Goal: Task Accomplishment & Management: Use online tool/utility

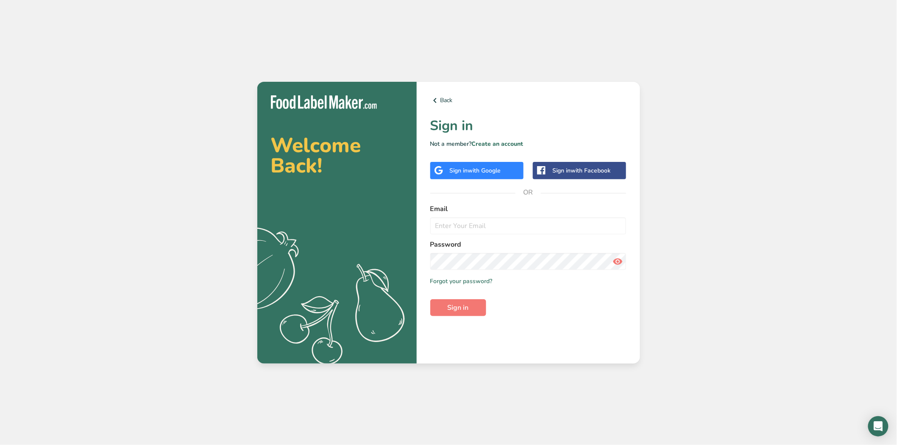
click at [430, 167] on span "with Google" at bounding box center [484, 171] width 33 height 8
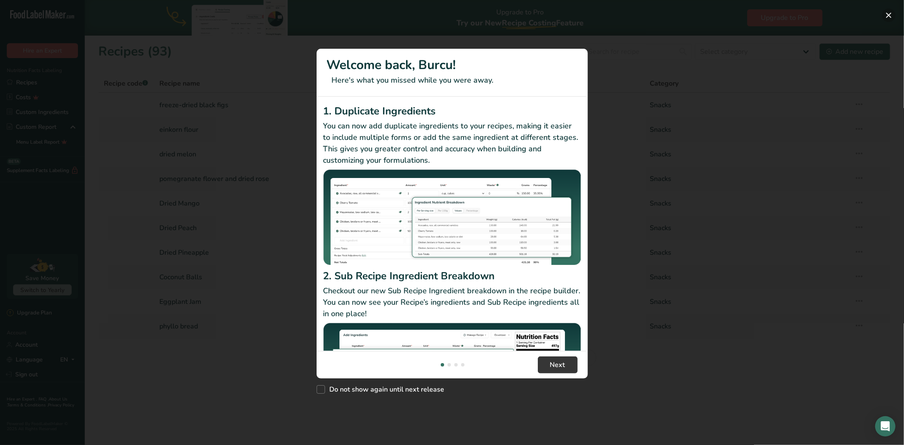
click at [888, 13] on button "New Features" at bounding box center [889, 15] width 14 height 14
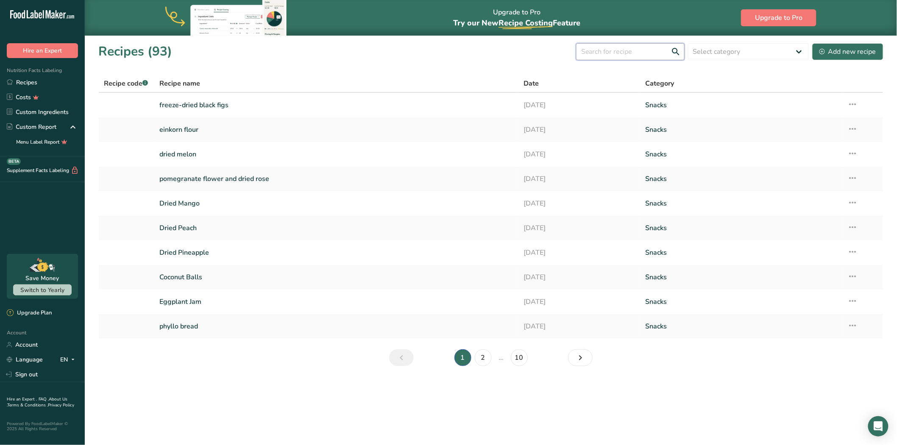
click at [630, 50] on input "text" at bounding box center [630, 51] width 108 height 17
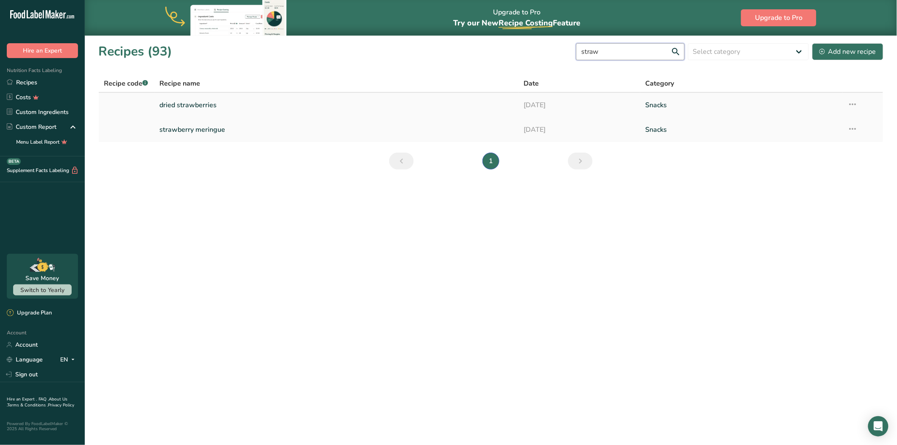
type input "straw"
click at [266, 102] on link "dried strawberries" at bounding box center [336, 105] width 354 height 18
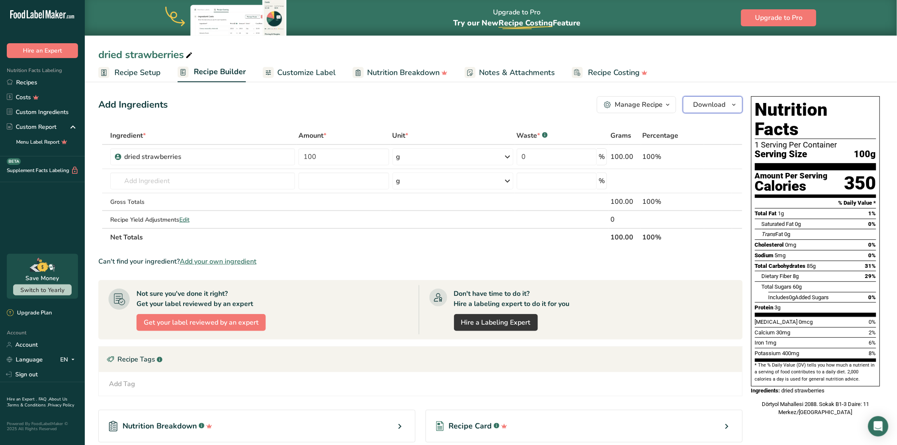
click at [698, 97] on button "Download" at bounding box center [713, 104] width 60 height 17
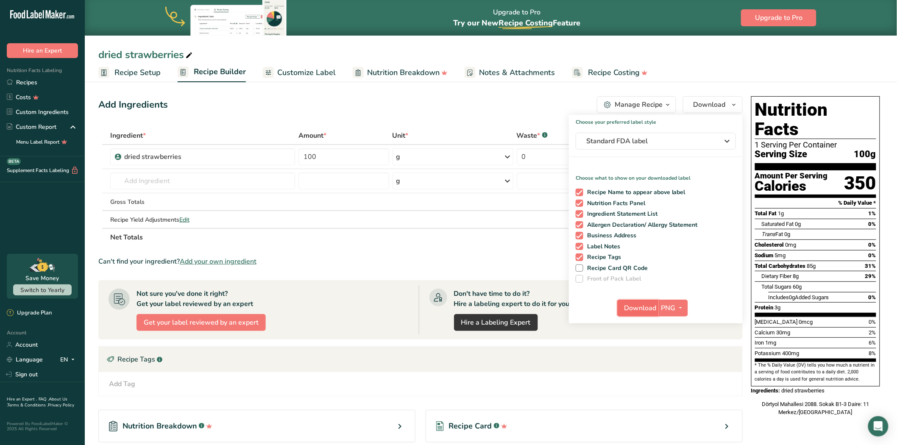
click at [636, 310] on span "Download" at bounding box center [640, 308] width 32 height 10
click at [286, 186] on tbody "dried strawberries 100 g Weight Units g kg mg See more Volume Units l mL fl oz …" at bounding box center [420, 186] width 643 height 83
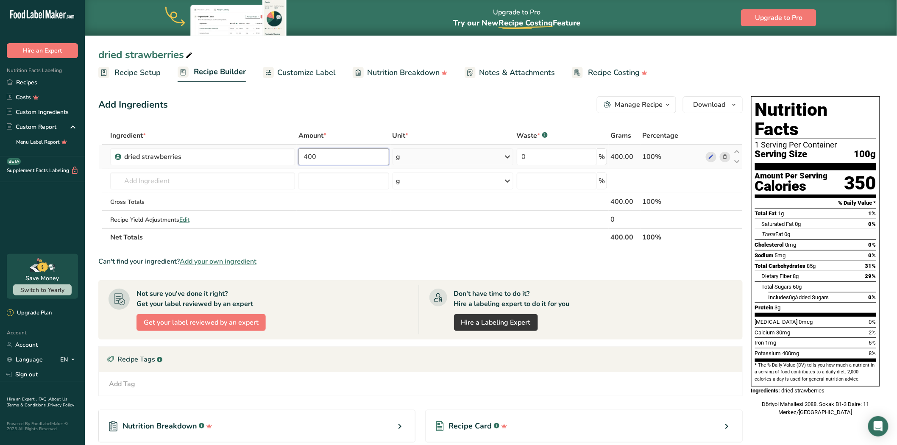
type input "400"
click at [442, 150] on div "Ingredient * Amount * Unit * Waste * .a-a{fill:#347362;}.b-a{fill:#fff;} Grams …" at bounding box center [420, 186] width 644 height 119
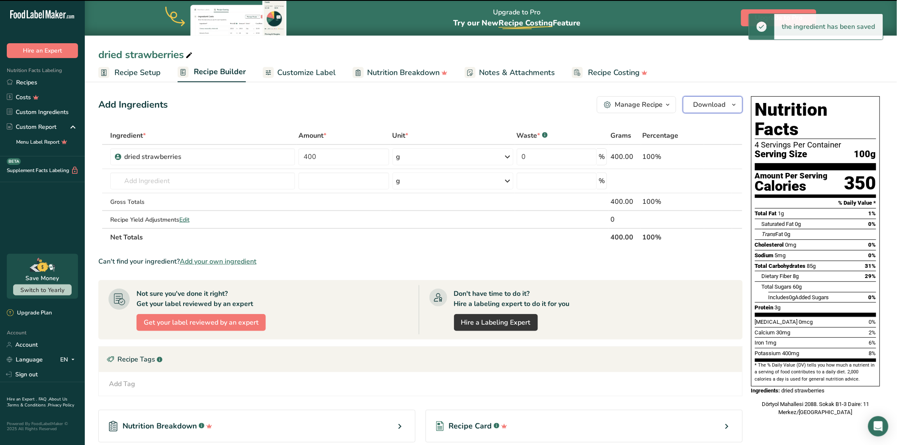
click at [722, 103] on span "Download" at bounding box center [709, 105] width 32 height 10
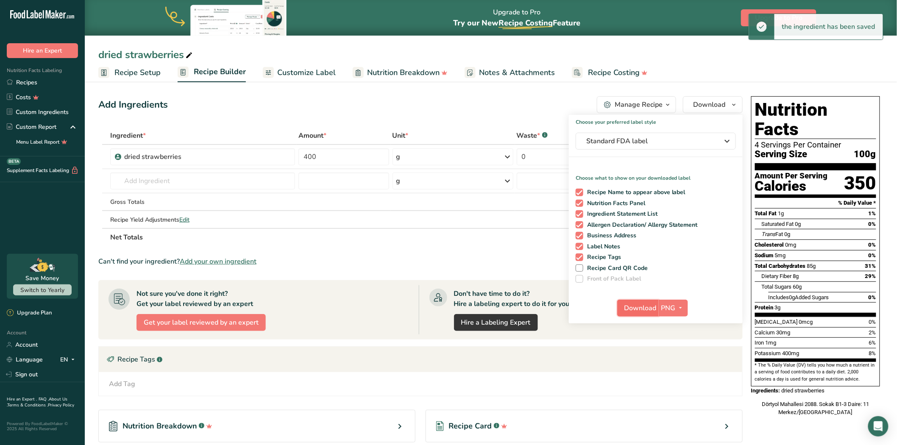
click at [630, 304] on span "Download" at bounding box center [640, 308] width 32 height 10
